Goal: Check status: Check status

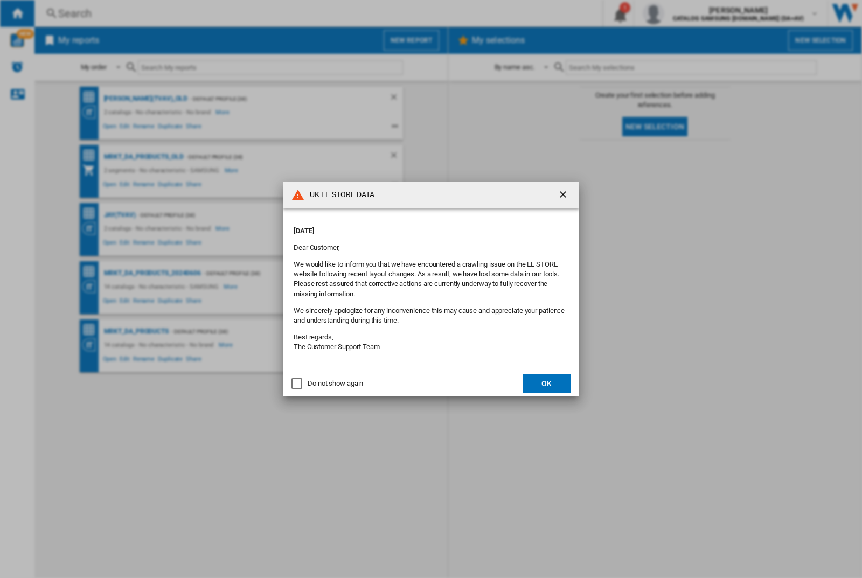
click at [547, 383] on button "OK" at bounding box center [546, 383] width 47 height 19
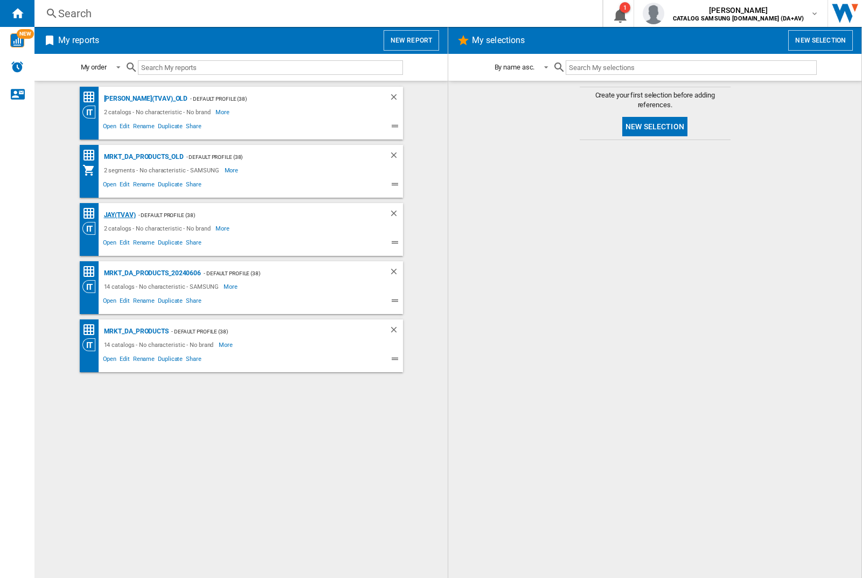
click at [120, 215] on div "JAY(TVAV)" at bounding box center [118, 215] width 34 height 13
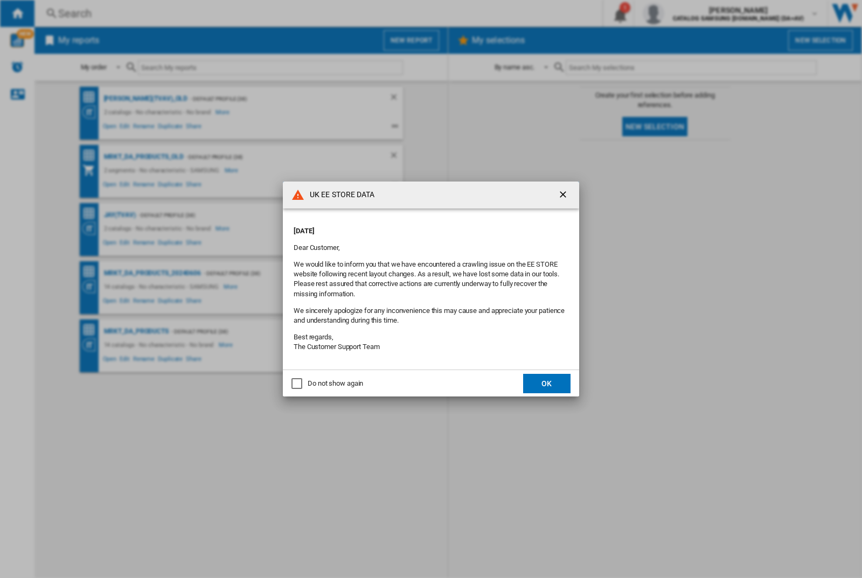
click at [547, 383] on button "OK" at bounding box center [546, 383] width 47 height 19
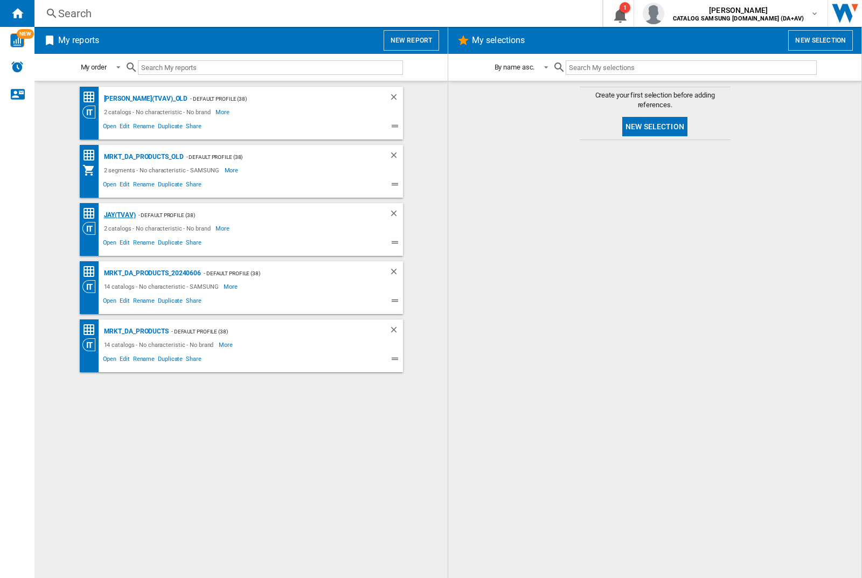
click at [120, 215] on div "JAY(TVAV)" at bounding box center [118, 215] width 34 height 13
